Goal: Task Accomplishment & Management: Use online tool/utility

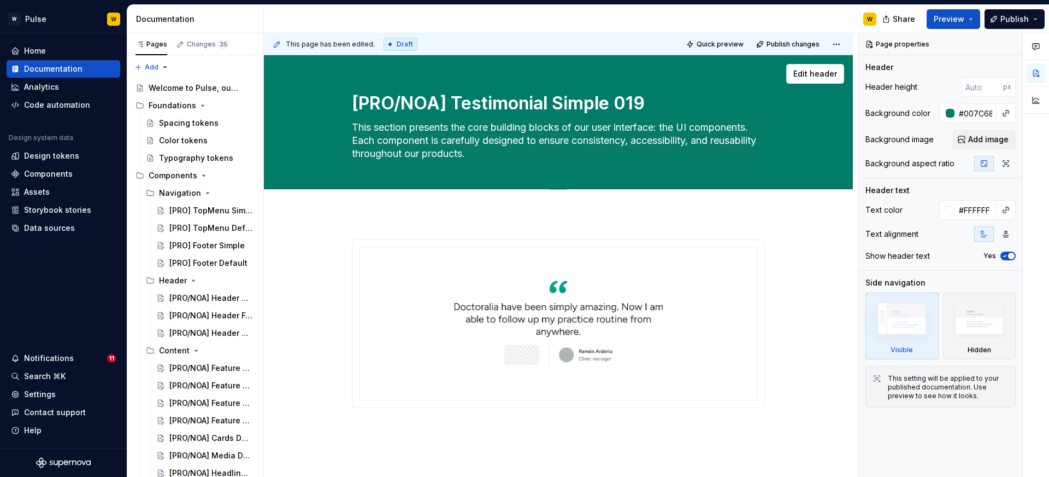
type textarea "*"
click at [403, 104] on textarea "[PRO/NOA] Testimonial Simple 019" at bounding box center [556, 103] width 413 height 26
type textarea "[PRONOA] Testimonial Simple 019"
type textarea "*"
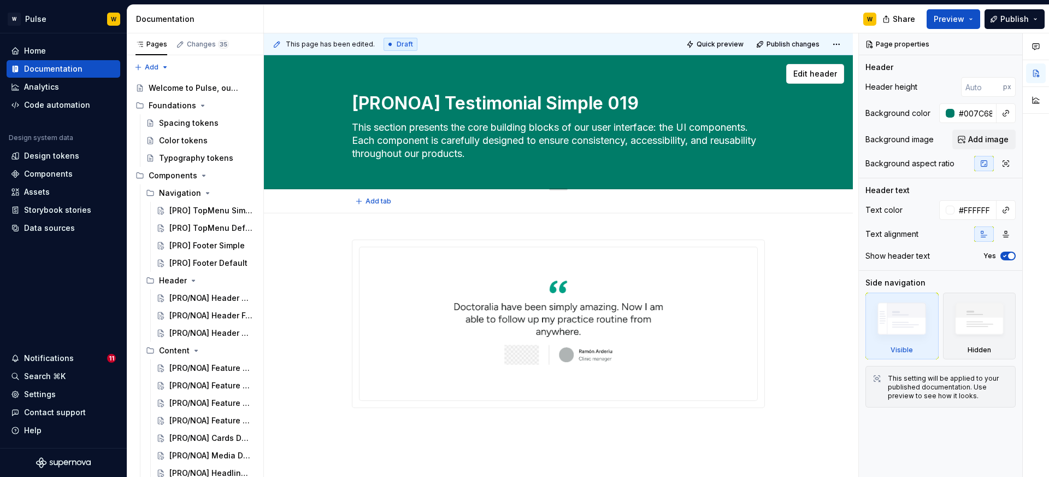
type textarea "[PRO]NOA] Testimonial Simple 019"
type textarea "*"
type textarea "[PRO][NOA] Testimonial Simple 019"
drag, startPoint x: 455, startPoint y: 101, endPoint x: 356, endPoint y: 104, distance: 98.4
click at [356, 104] on textarea "[PRO][NOA] Testimonial Simple 019" at bounding box center [556, 103] width 413 height 26
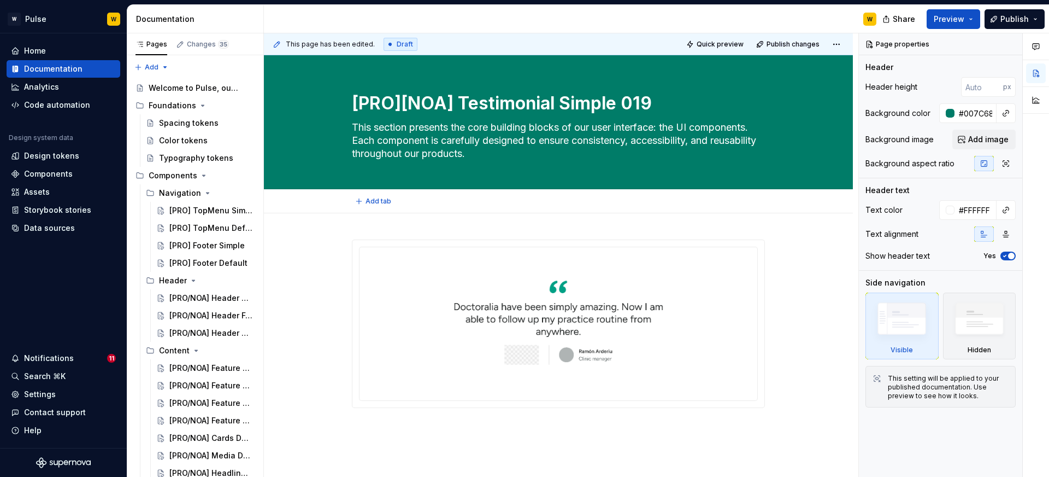
type textarea "*"
type textarea "[PRO][NOA] Testimonial Simple 019"
click at [189, 301] on div "[PRO/NOA] Header Default 001" at bounding box center [195, 297] width 52 height 11
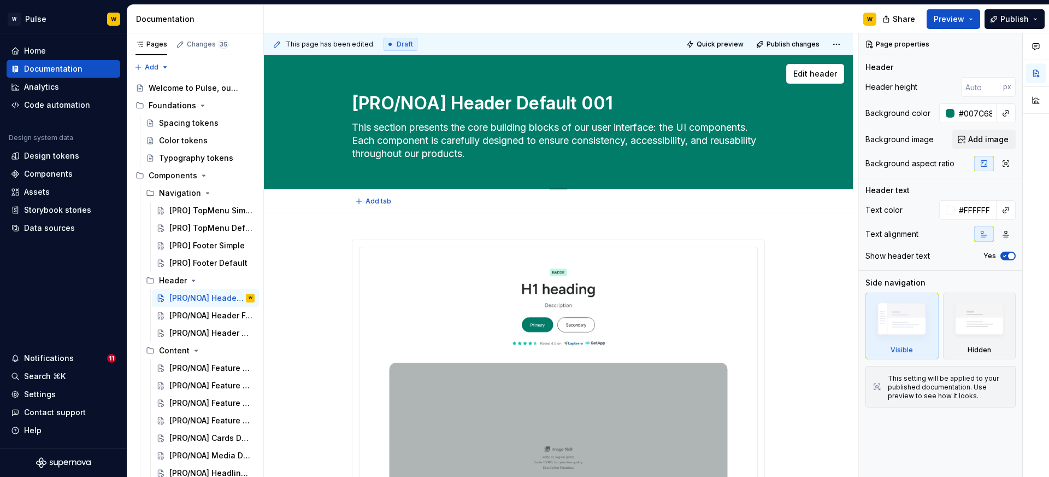
drag, startPoint x: 449, startPoint y: 101, endPoint x: 354, endPoint y: 102, distance: 95.1
click at [354, 102] on textarea "[PRO/NOA] Header Default 001" at bounding box center [556, 103] width 413 height 26
paste textarea "]["
type textarea "*"
type textarea "[PRO][NOA] Header Default 001"
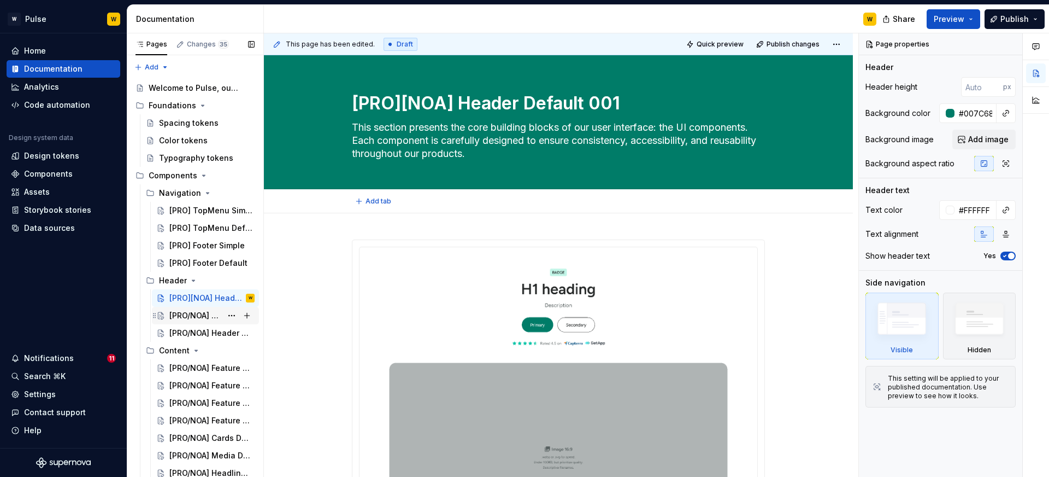
type textarea "*"
type textarea "[PRO][NOA] Header Default 001"
click at [196, 310] on div "[PRO/NOA] Header Form 002" at bounding box center [195, 315] width 52 height 11
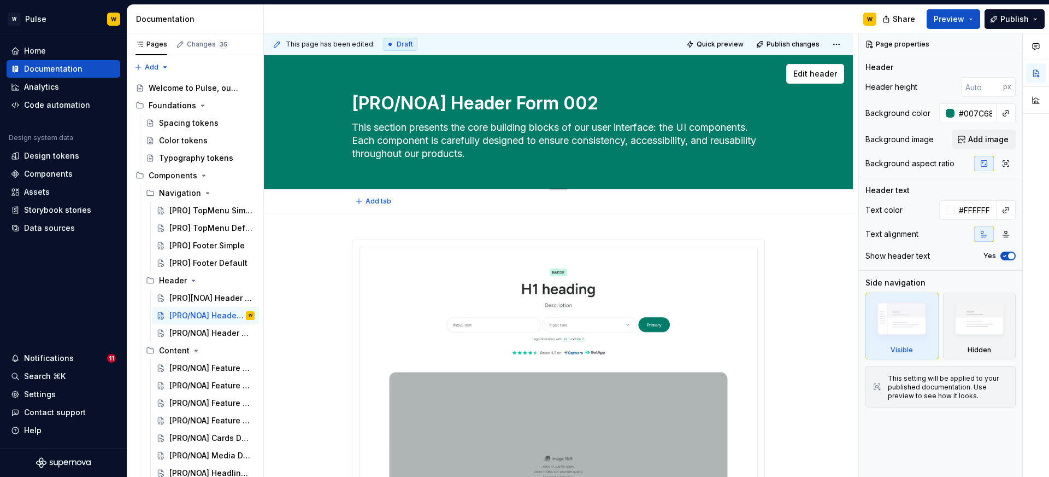
click at [448, 101] on textarea "[PRO/NOA] Header Form 002" at bounding box center [556, 103] width 413 height 26
paste textarea "]["
type textarea "*"
type textarea "[PRO][NOA] Header Form 002"
type textarea "*"
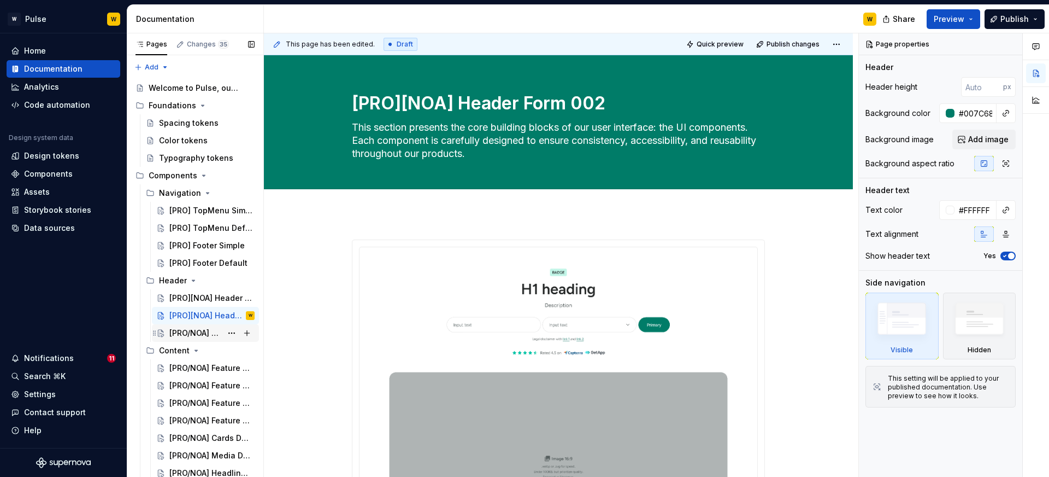
type textarea "[PRO][NOA] Header Form 002"
click at [196, 331] on div "[PRO/NOA] Header Tabs 003" at bounding box center [195, 332] width 52 height 11
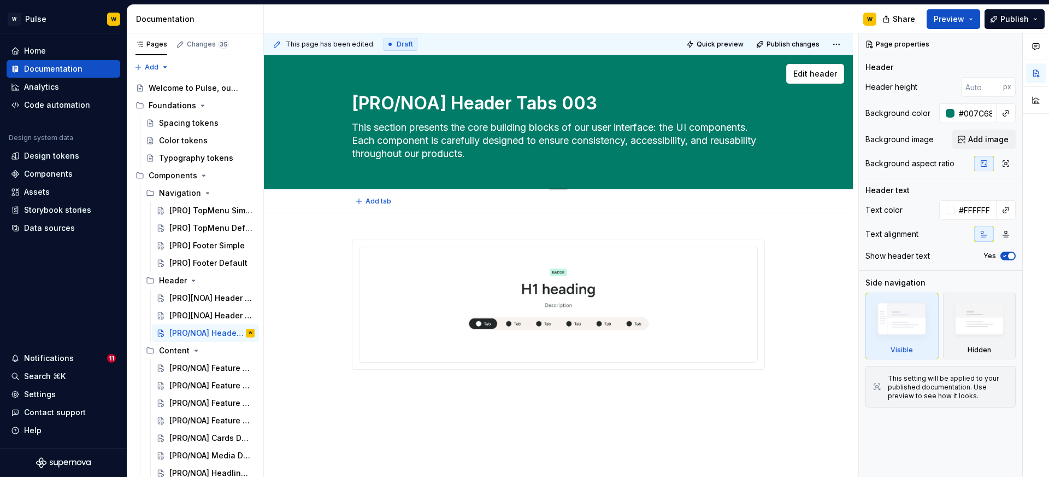
drag, startPoint x: 449, startPoint y: 99, endPoint x: 358, endPoint y: 99, distance: 90.7
click at [358, 99] on textarea "[PRO/NOA] Header Tabs 003" at bounding box center [556, 103] width 413 height 26
type textarea "*"
type textarea "[ Header Tabs 003"
type textarea "*"
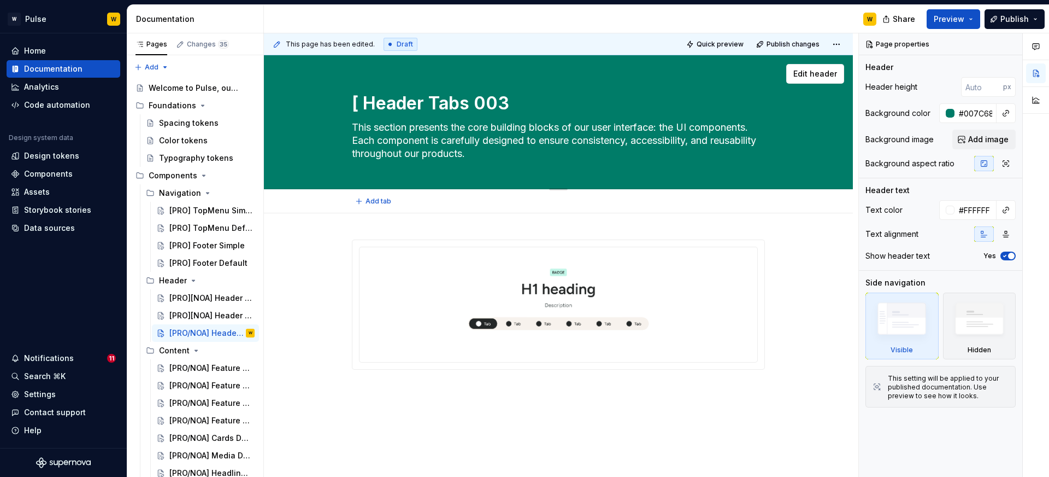
type textarea "Header Tabs 003"
paste textarea "[PRO][NOA]"
type textarea "*"
type textarea "[PRO][NOA] Header Tabs 003"
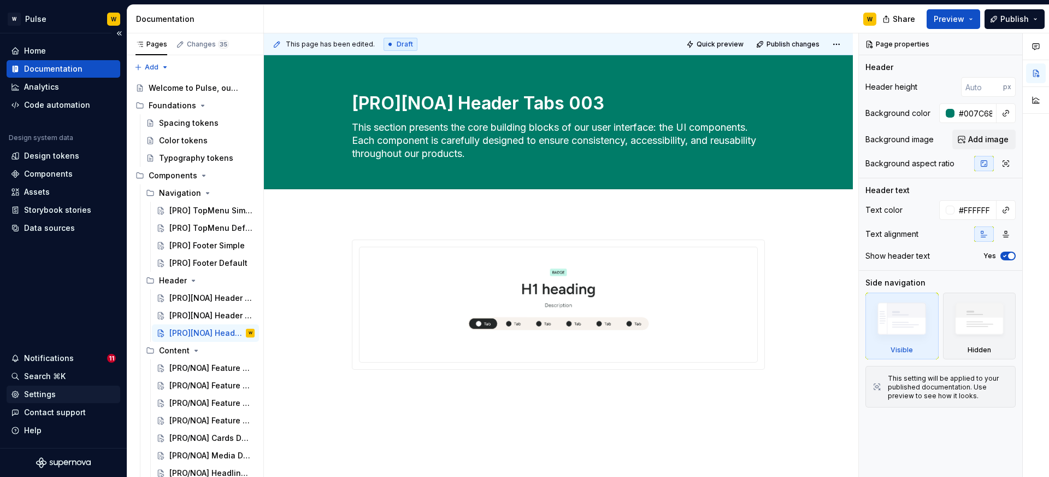
type textarea "*"
type textarea "[PRO][NOA] Header Tabs 003"
type textarea "*"
